Goal: Find specific page/section: Find specific page/section

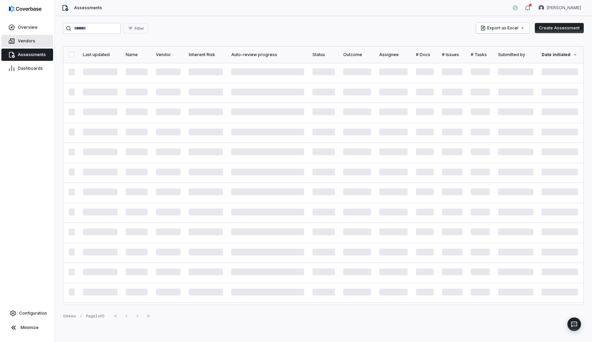
click at [22, 40] on span "Vendors" at bounding box center [26, 40] width 17 height 5
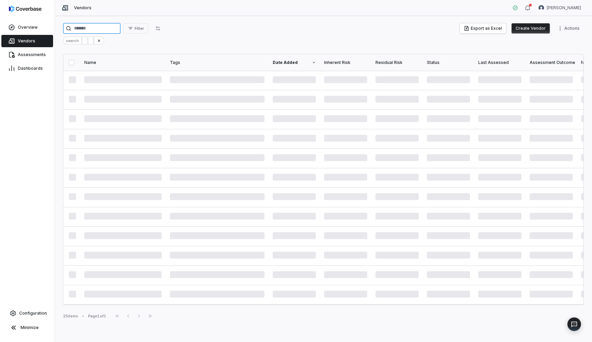
click at [80, 28] on input "search" at bounding box center [92, 28] width 58 height 11
type input "********"
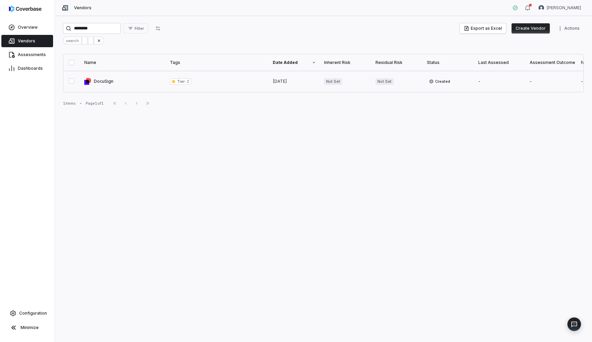
click at [100, 80] on link at bounding box center [123, 81] width 86 height 21
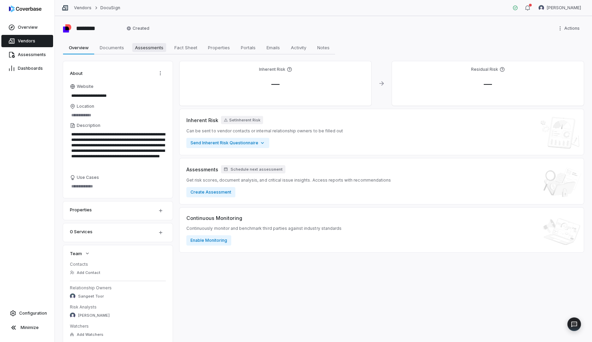
click at [152, 47] on span "Assessments" at bounding box center [149, 47] width 34 height 9
type textarea "*"
